Goal: Download file/media

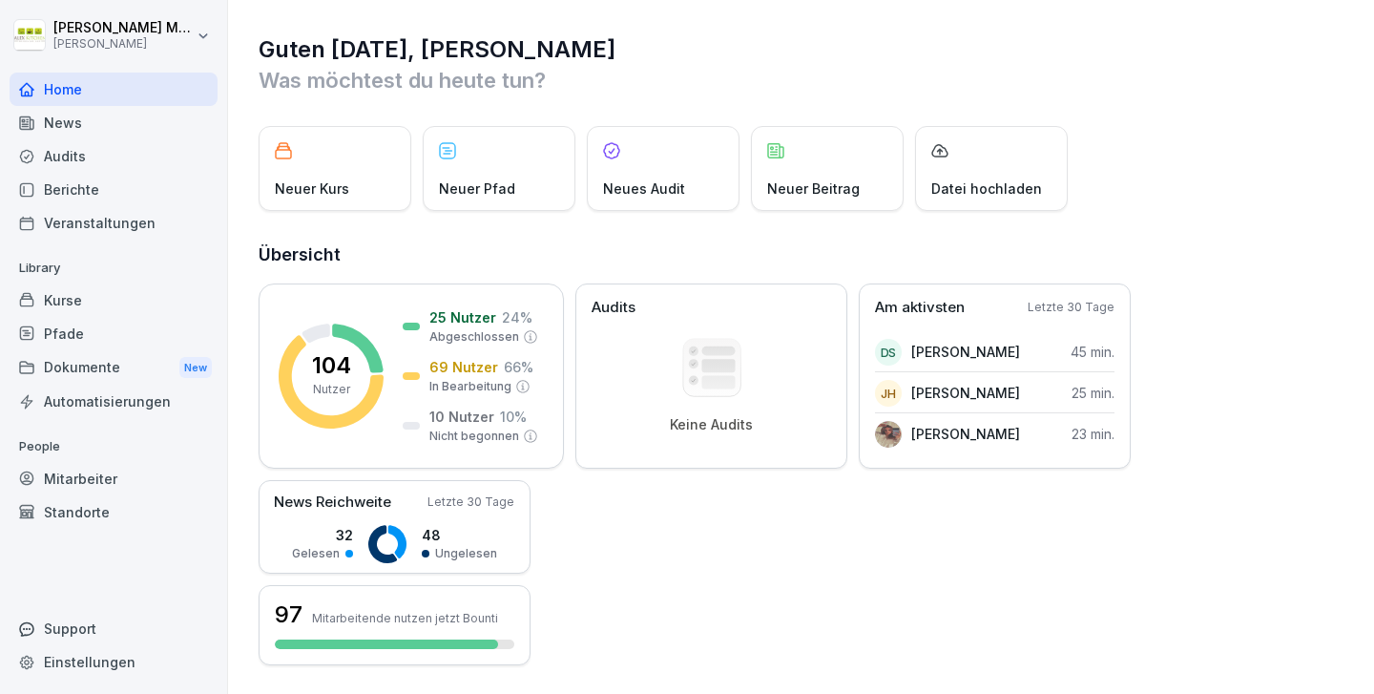
click at [44, 95] on div "Home" at bounding box center [114, 89] width 208 height 33
click at [80, 361] on div "Dokumente New" at bounding box center [114, 367] width 208 height 35
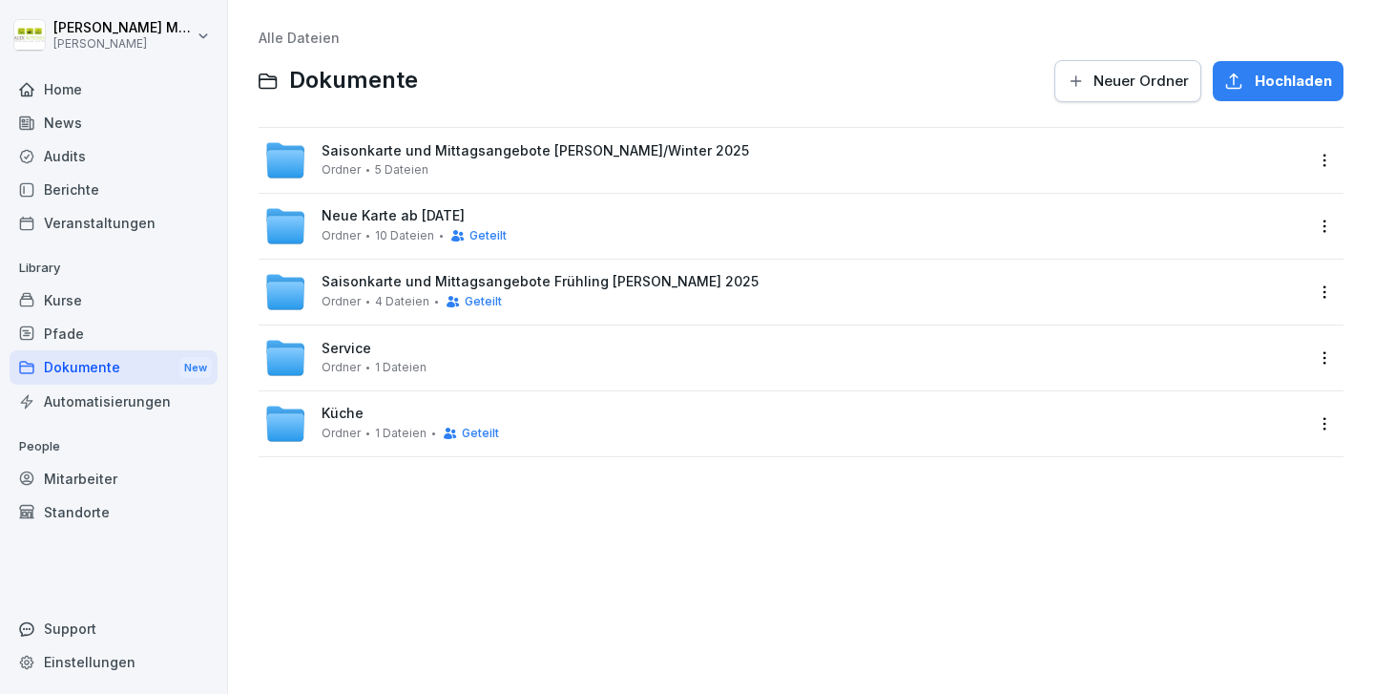
click at [382, 222] on span "Neue Karte ab [DATE]" at bounding box center [393, 216] width 143 height 16
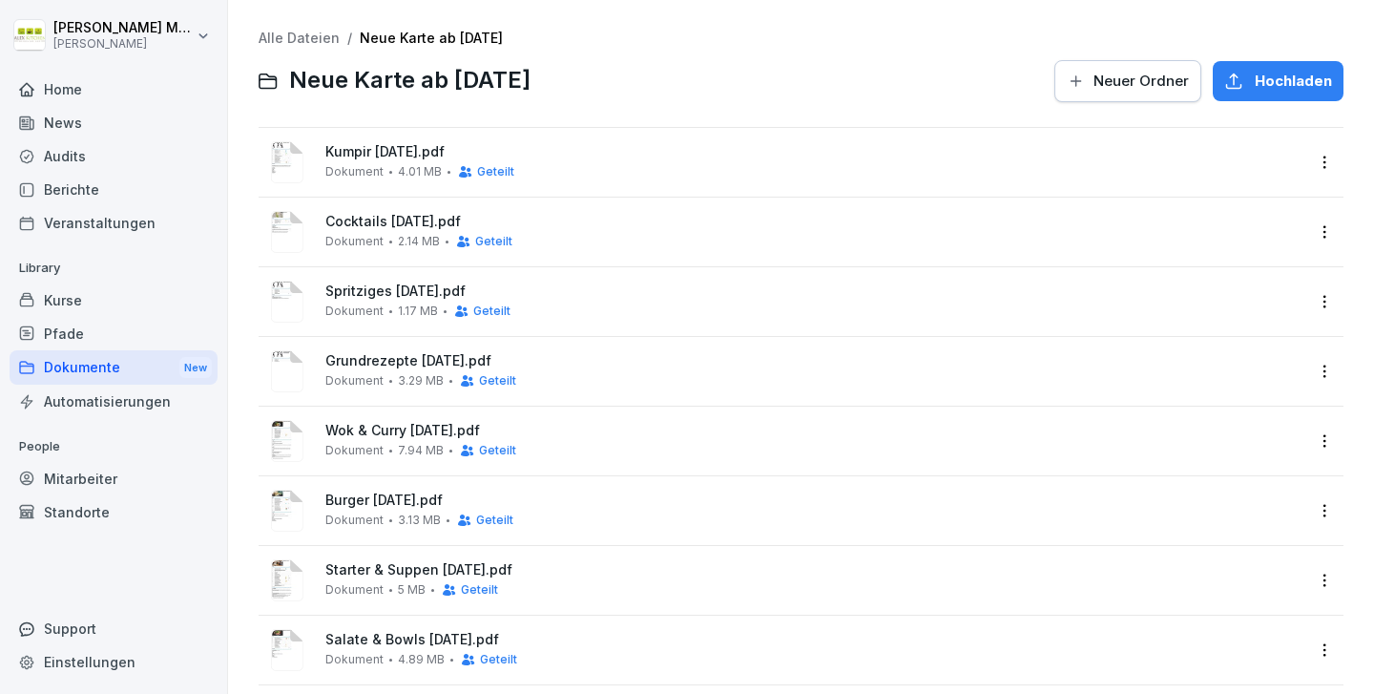
click at [285, 32] on link "Alle Dateien" at bounding box center [299, 38] width 81 height 16
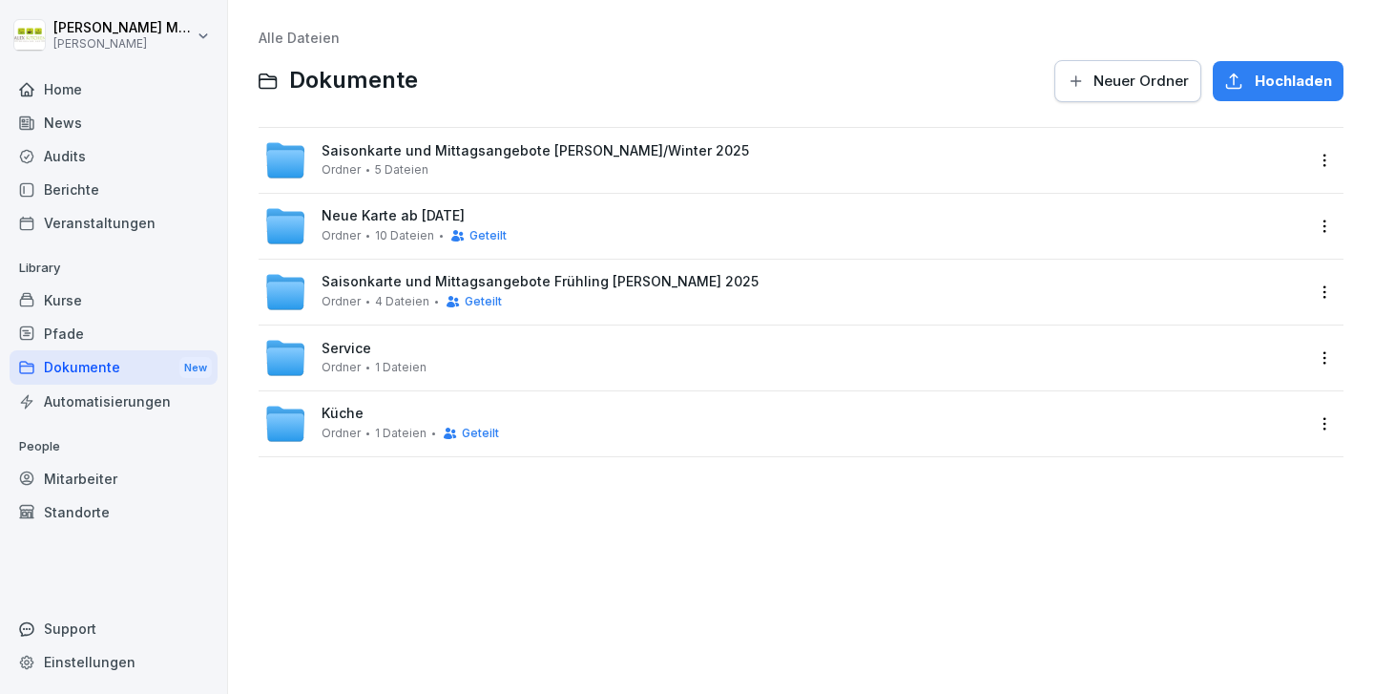
click at [407, 287] on span "Saisonkarte und Mittagsangebote Frühling [PERSON_NAME] 2025" at bounding box center [540, 282] width 437 height 16
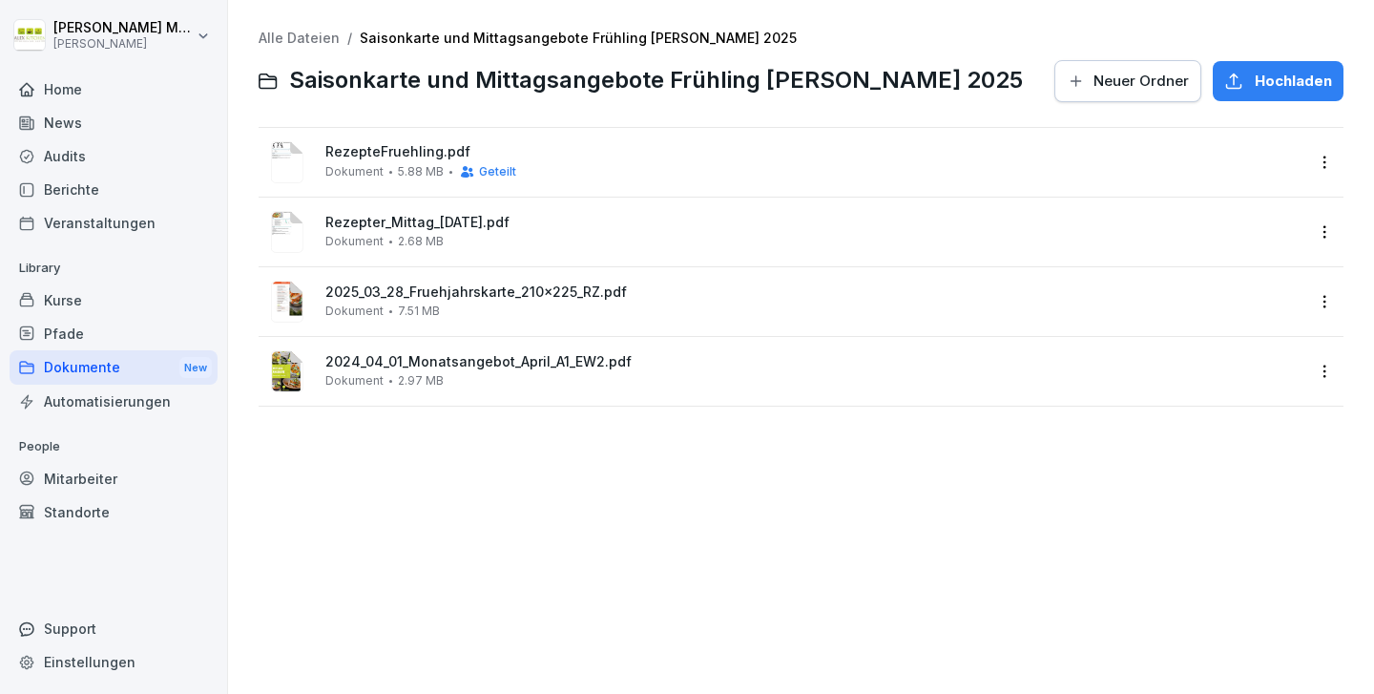
click at [400, 149] on span "RezepteFruehling.pdf" at bounding box center [814, 152] width 978 height 16
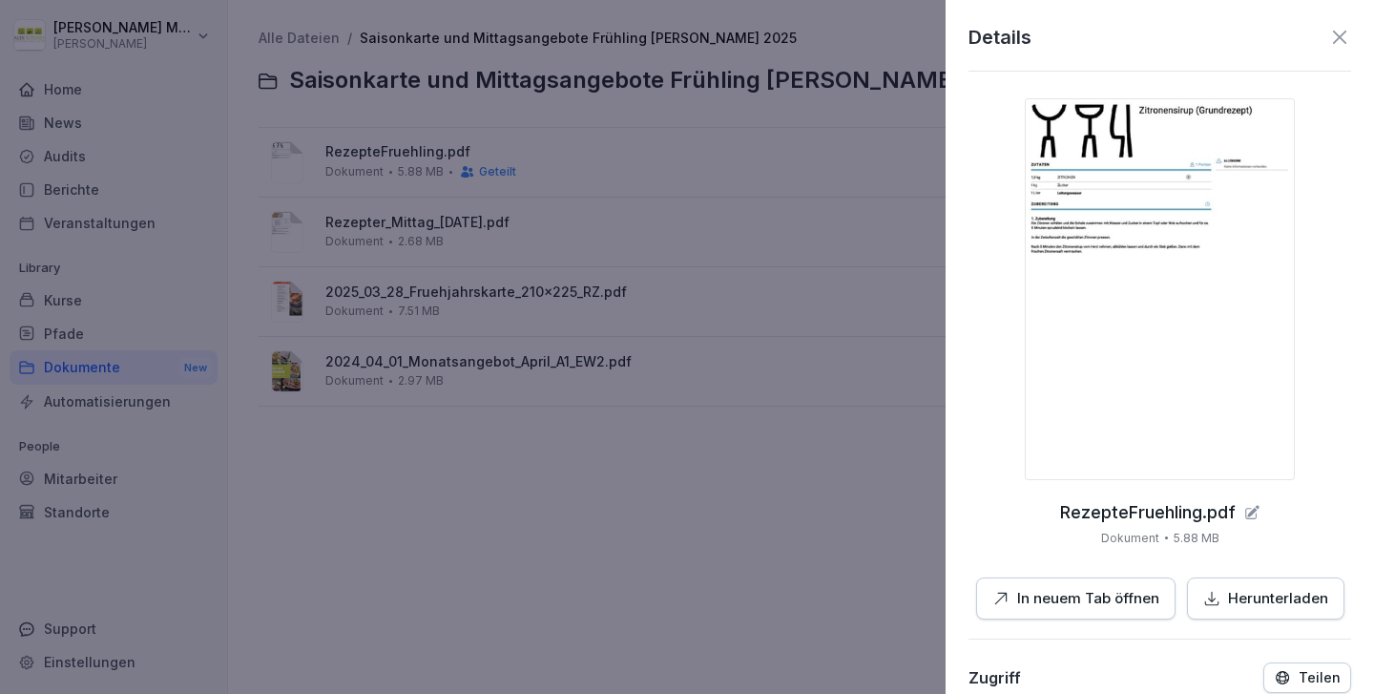
click at [1097, 588] on p "In neuem Tab öffnen" at bounding box center [1088, 599] width 142 height 22
